Goal: Transaction & Acquisition: Purchase product/service

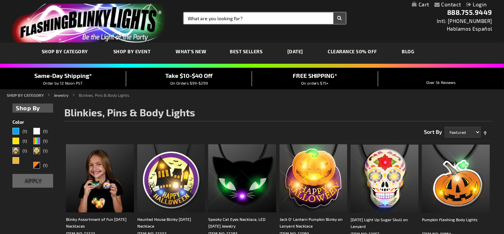
click at [198, 19] on input "Search" at bounding box center [265, 17] width 162 height 11
type input "12077"
click at [334, 12] on button "Search" at bounding box center [340, 17] width 12 height 11
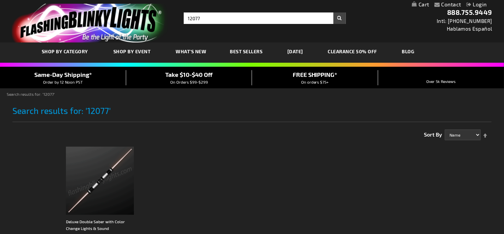
click at [119, 174] on img at bounding box center [100, 180] width 68 height 68
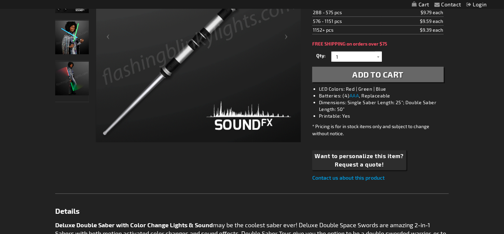
scroll to position [280, 0]
